Goal: Check status

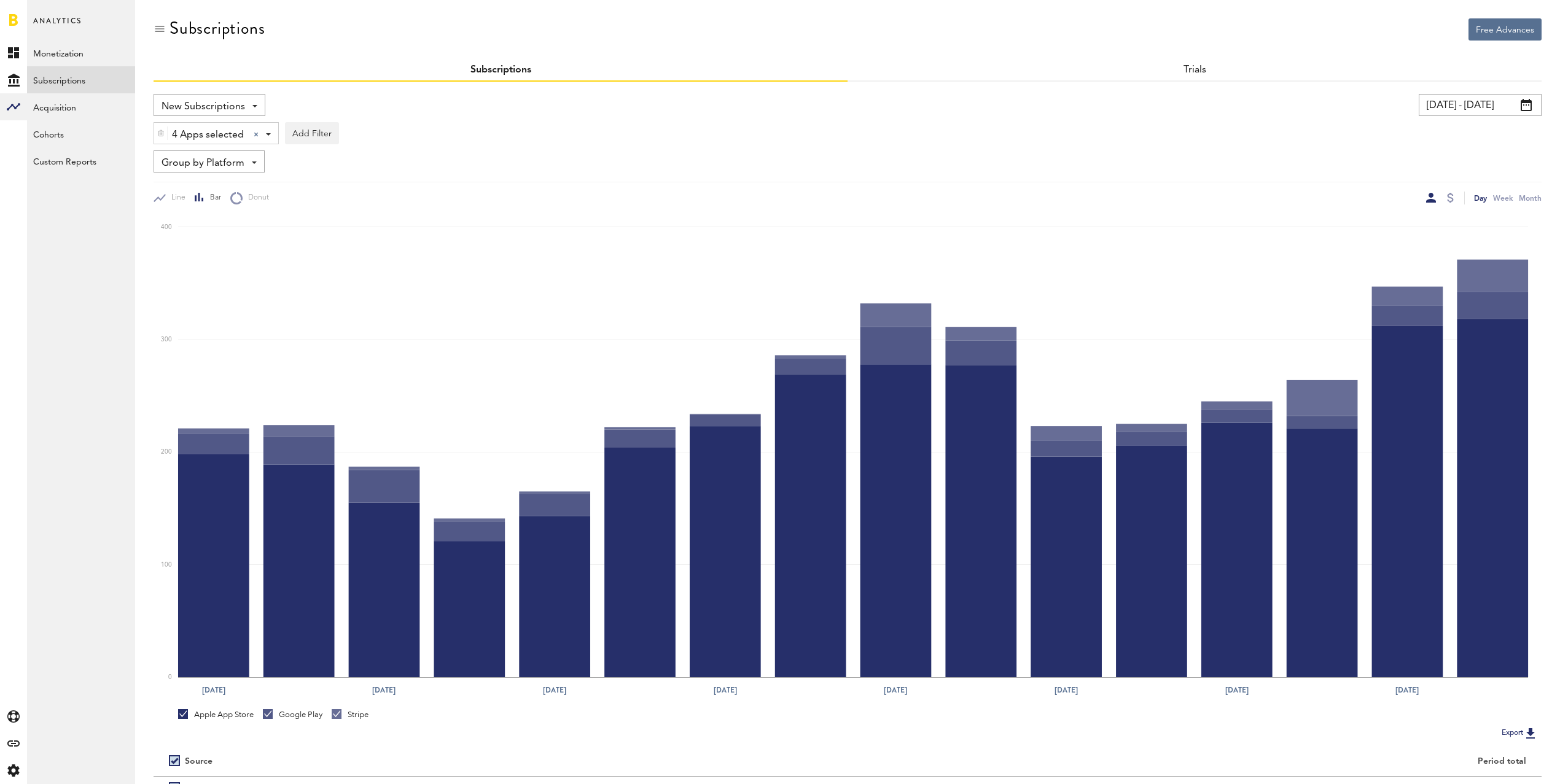
click at [1464, 105] on input "[DATE] - [DATE]" at bounding box center [1480, 105] width 123 height 22
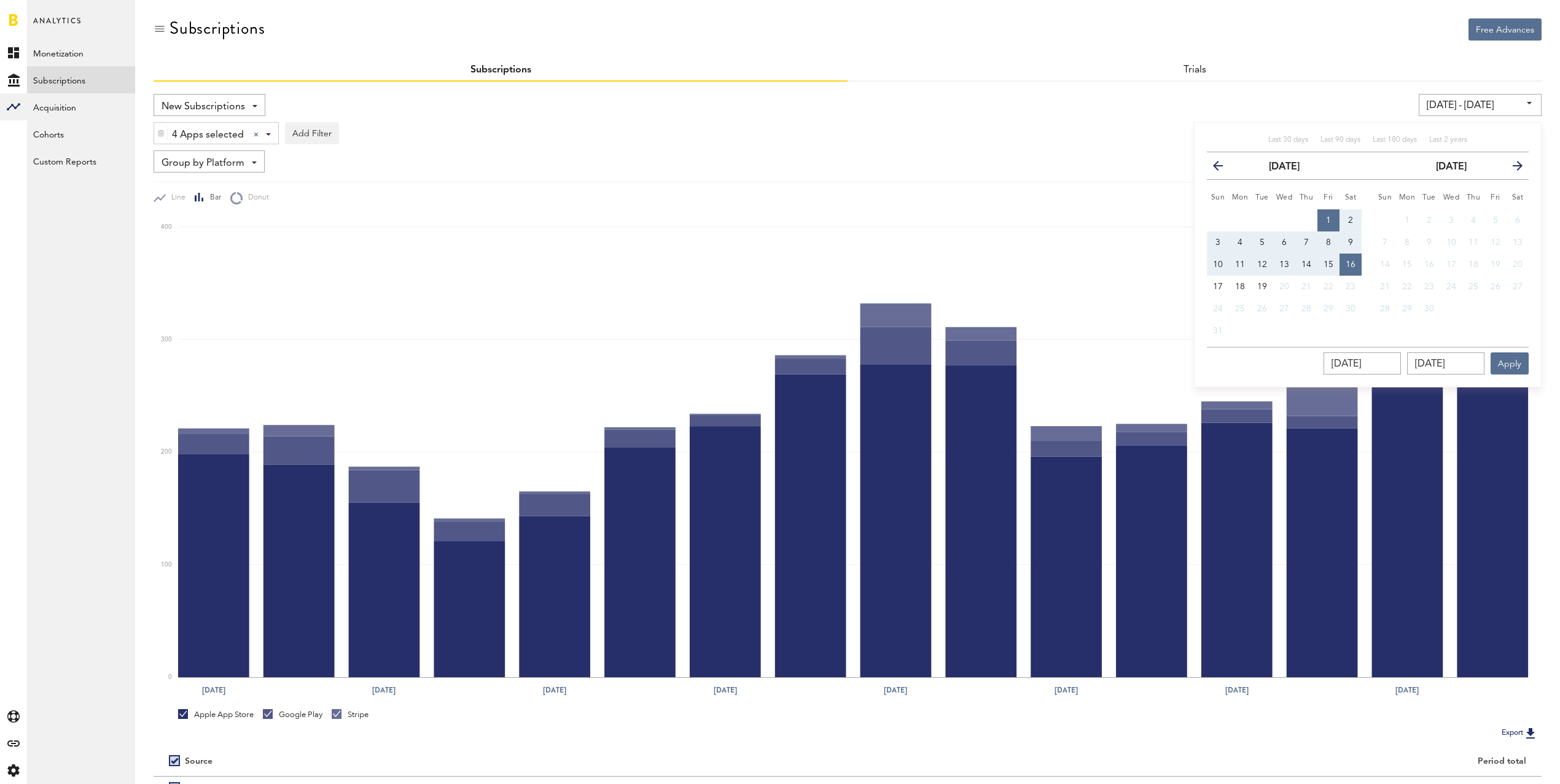
click at [1329, 214] on button "1" at bounding box center [1329, 220] width 22 height 22
click at [1220, 284] on span "17" at bounding box center [1218, 287] width 10 height 8
type input "[DATE] - [DATE]"
type input "[DATE]"
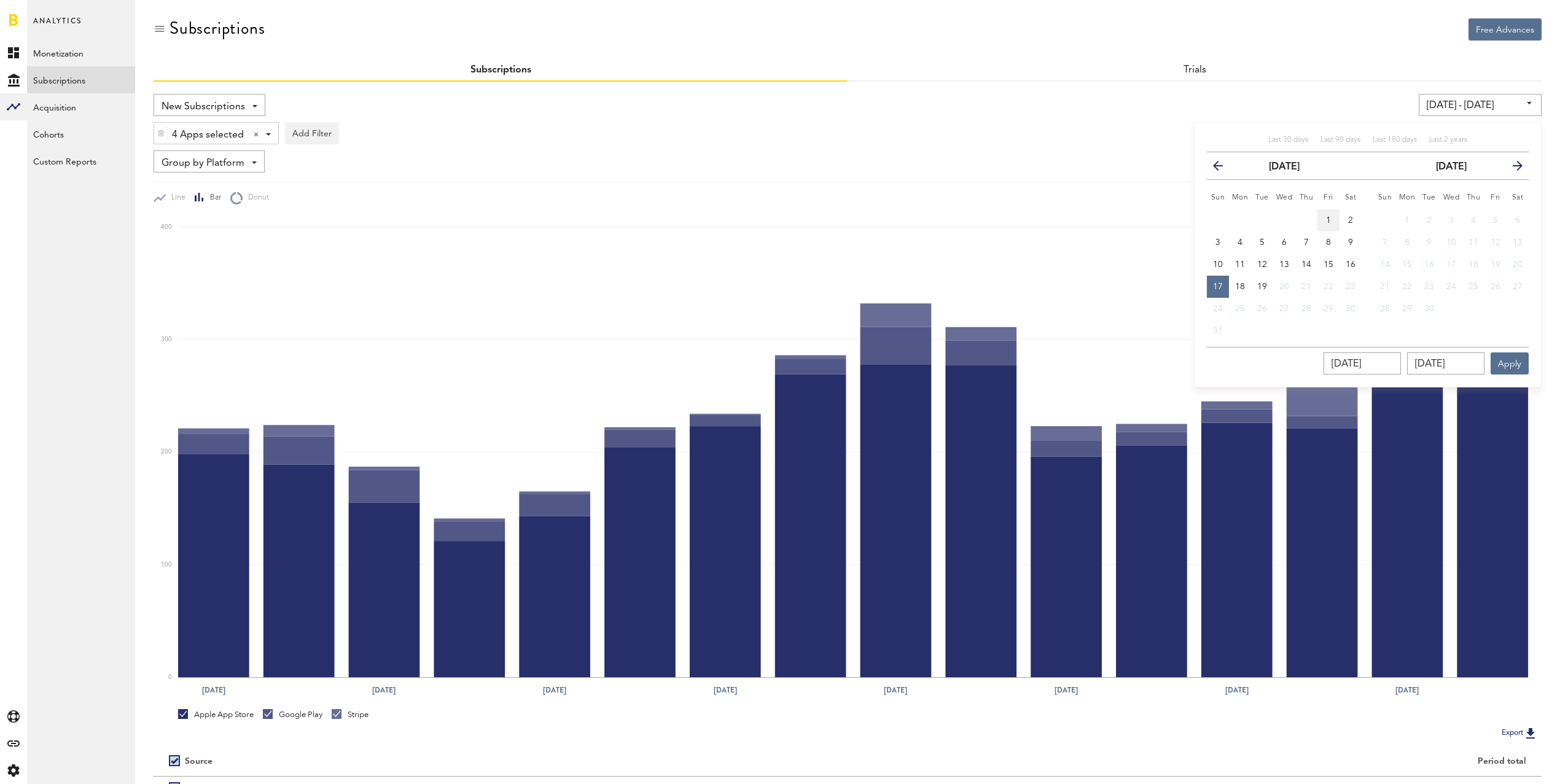
click at [1328, 220] on span "1" at bounding box center [1329, 221] width 5 height 8
type input "[DATE] - [DATE]"
type input "[DATE]"
click at [1221, 284] on span "17" at bounding box center [1218, 287] width 10 height 8
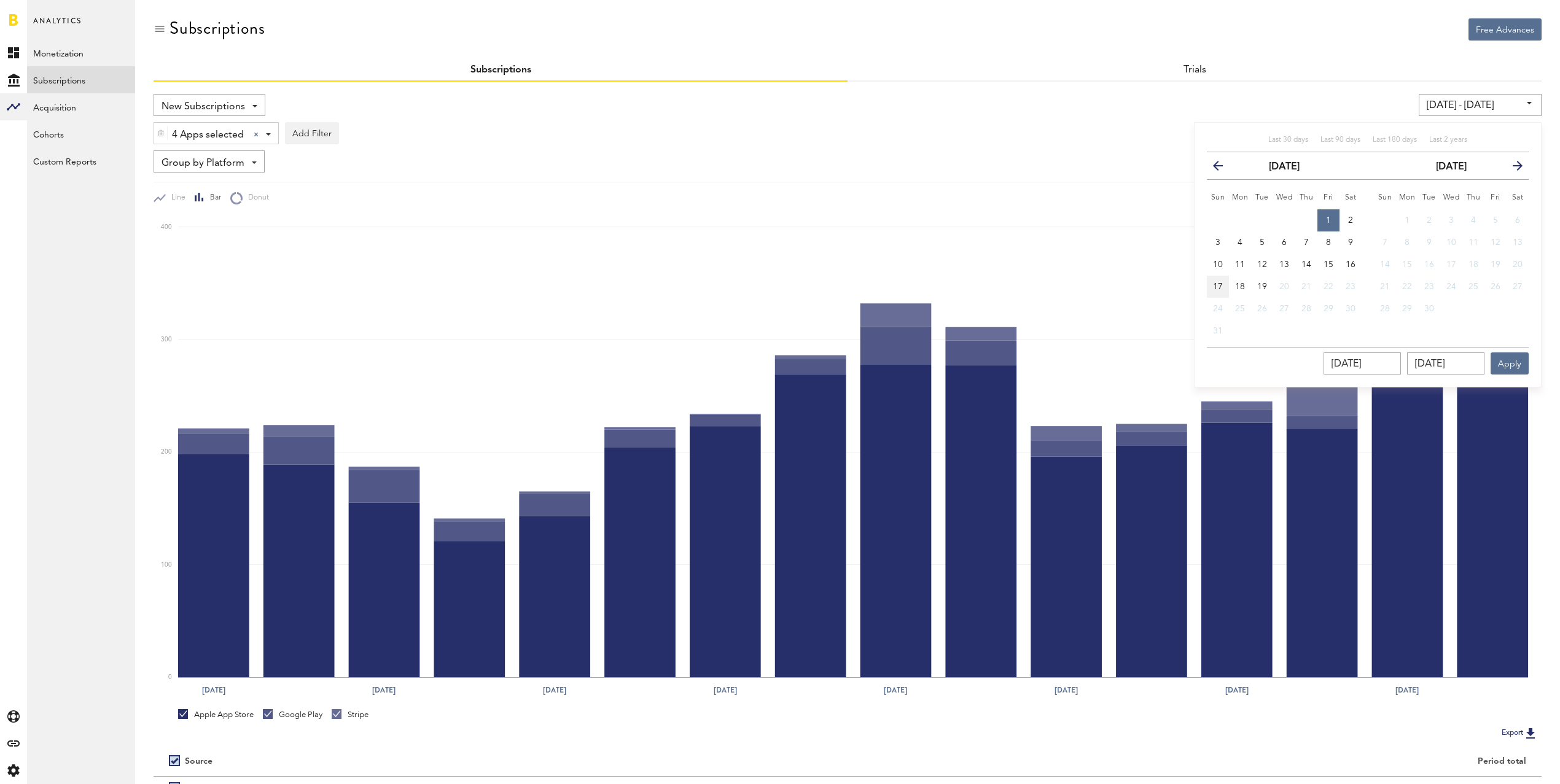
type input "[DATE] - [DATE]"
type input "[DATE]"
click at [1513, 362] on button "Apply" at bounding box center [1510, 363] width 38 height 22
